Goal: Navigation & Orientation: Find specific page/section

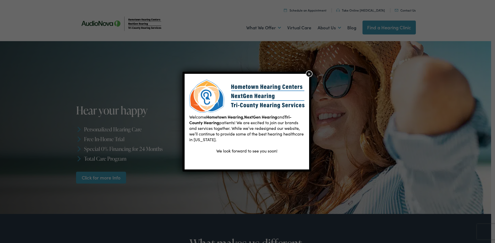
click at [308, 74] on button "×" at bounding box center [309, 74] width 7 height 7
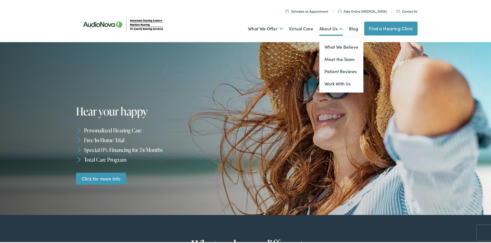
click at [322, 26] on link "About Us" at bounding box center [330, 27] width 23 height 19
click at [327, 61] on link "Meet the Team" at bounding box center [341, 58] width 44 height 12
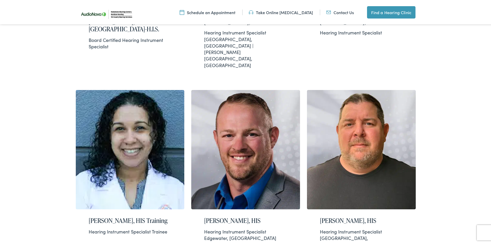
scroll to position [489, 0]
